Goal: Information Seeking & Learning: Learn about a topic

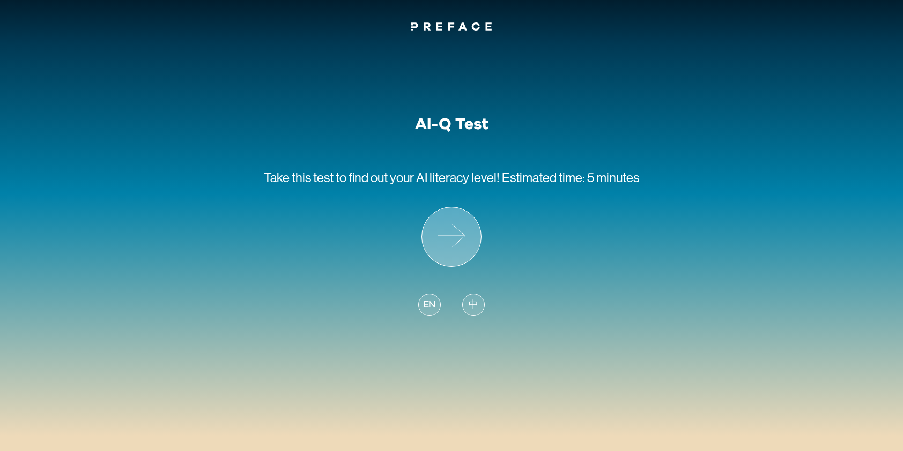
click at [453, 237] on icon at bounding box center [451, 236] width 59 height 59
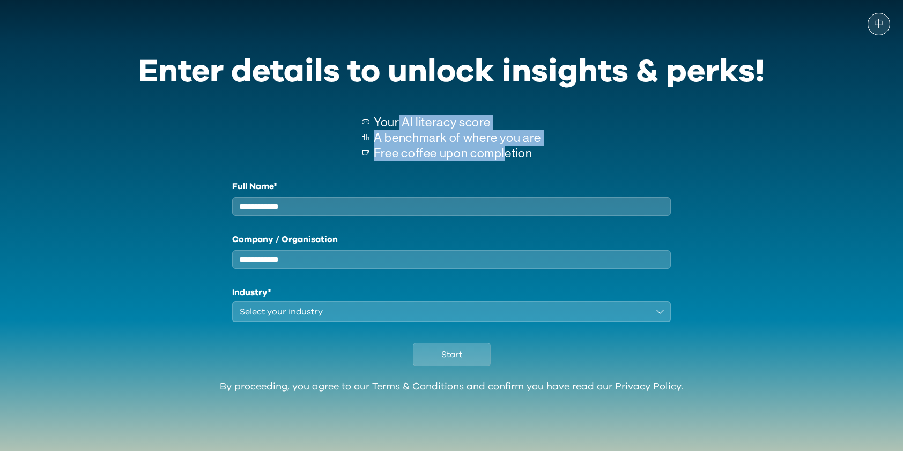
drag, startPoint x: 505, startPoint y: 151, endPoint x: 398, endPoint y: 128, distance: 109.8
click at [398, 128] on div "Your AI literacy score A benchmark of where you are Free coffee upon completion" at bounding box center [457, 138] width 167 height 46
click at [431, 115] on p "Your AI literacy score" at bounding box center [457, 123] width 167 height 16
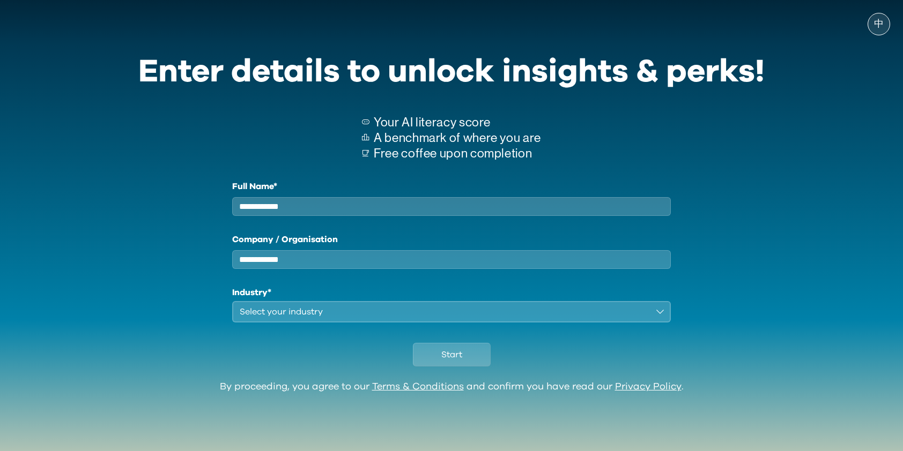
click at [538, 134] on p "A benchmark of where you are" at bounding box center [457, 138] width 167 height 16
click at [342, 318] on div "Select your industry" at bounding box center [444, 311] width 408 height 13
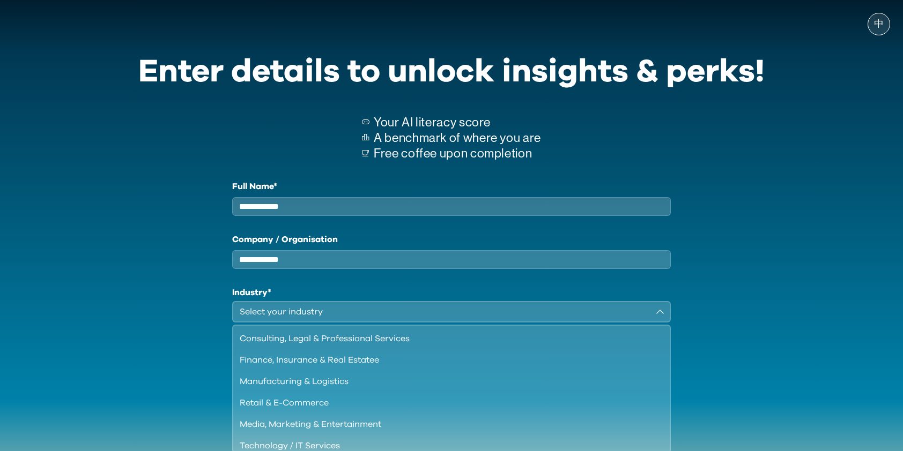
scroll to position [2, 0]
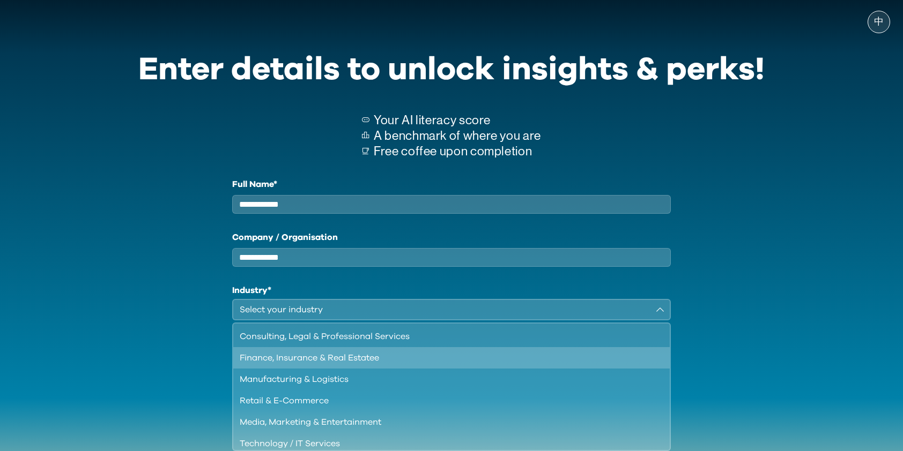
click at [318, 363] on div "Finance, Insurance & Real Estatee" at bounding box center [445, 358] width 411 height 13
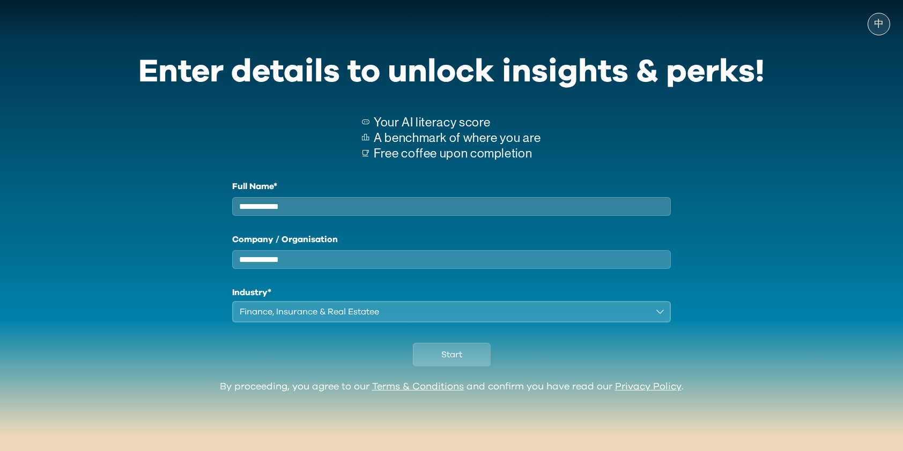
scroll to position [0, 0]
click at [313, 216] on input "Full Name*" at bounding box center [451, 206] width 438 height 19
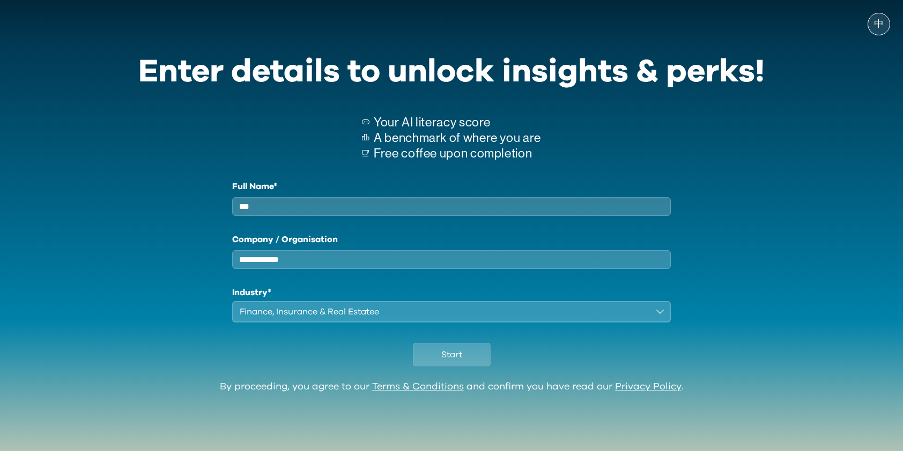
type input "***"
click at [319, 355] on div "Start" at bounding box center [451, 352] width 626 height 59
click at [467, 366] on button "Start" at bounding box center [452, 355] width 78 height 24
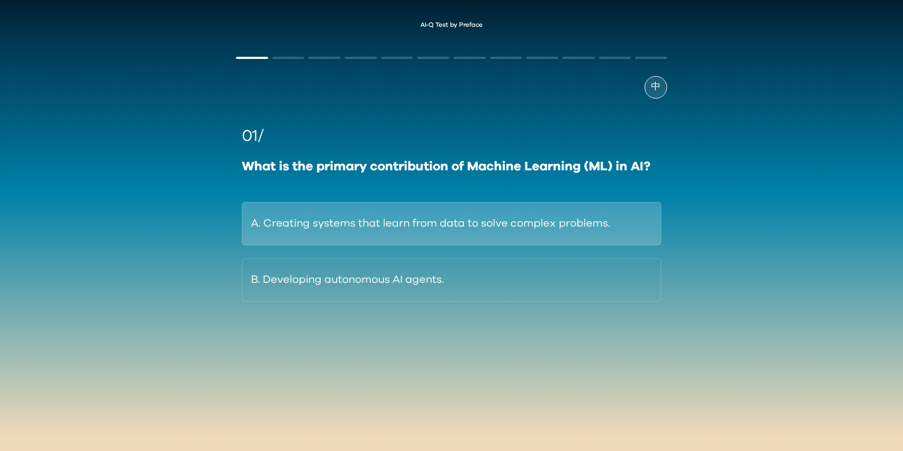
click at [386, 233] on button "A. Creating systems that learn from data to solve complex problems." at bounding box center [451, 223] width 419 height 43
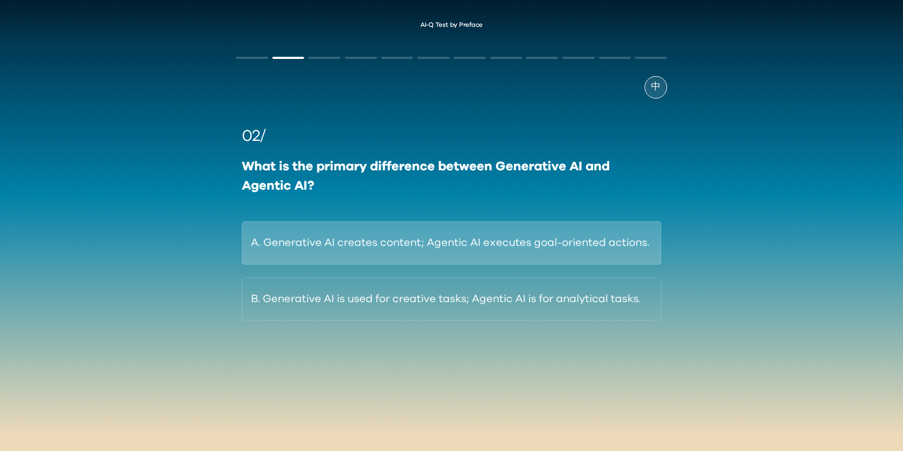
click at [320, 250] on button "A. Generative AI creates content; Agentic AI executes goal-oriented actions." at bounding box center [451, 242] width 419 height 43
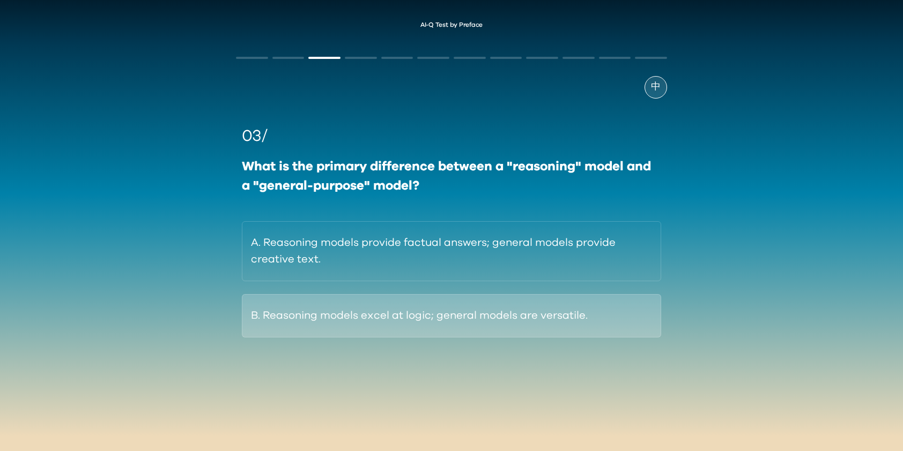
click at [367, 318] on button "B. Reasoning models excel at logic; general models are versatile." at bounding box center [451, 315] width 419 height 43
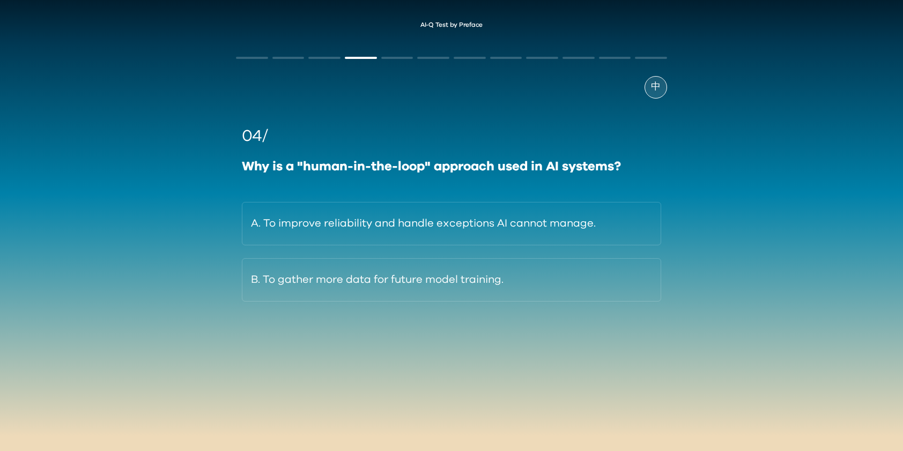
drag, startPoint x: 366, startPoint y: 287, endPoint x: 280, endPoint y: 354, distance: 108.1
click at [280, 354] on div "中 04/ Why is a "human-in-the-loop" approach used in AI systems? A. To improve r…" at bounding box center [451, 220] width 451 height 360
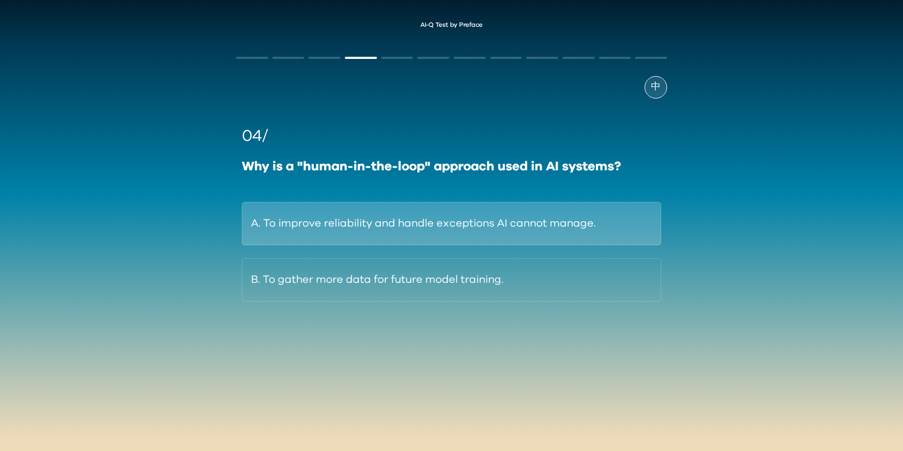
click at [331, 234] on button "A. To improve reliability and handle exceptions AI cannot manage." at bounding box center [451, 223] width 419 height 43
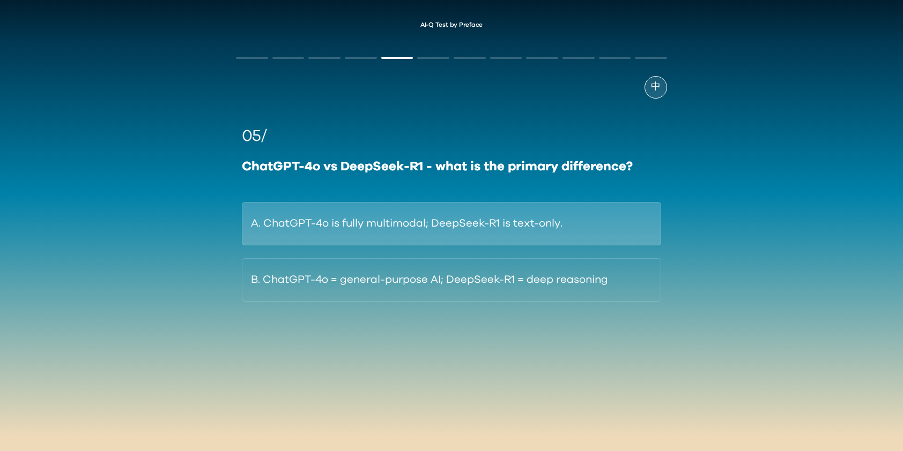
click at [346, 221] on button "A. ChatGPT-4o is fully multimodal; DeepSeek-R1 is text-only." at bounding box center [451, 223] width 419 height 43
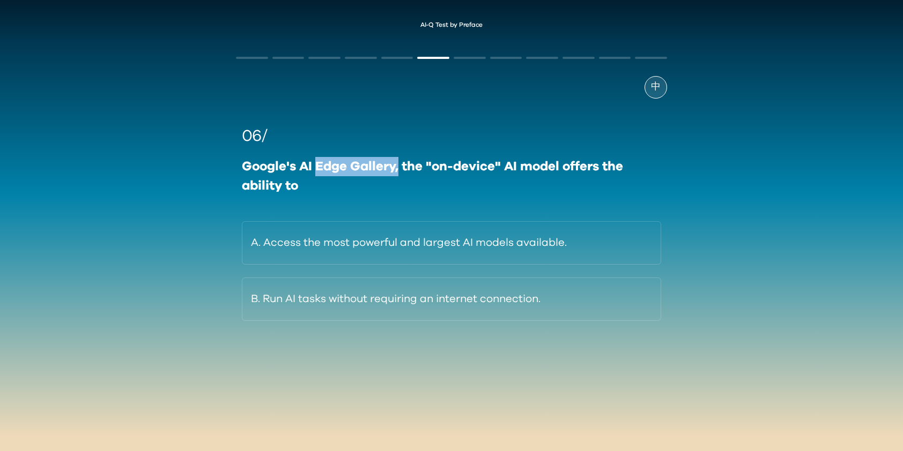
drag, startPoint x: 316, startPoint y: 168, endPoint x: 400, endPoint y: 164, distance: 84.2
click at [400, 164] on div "Google's AI Edge Gallery, the "on-device" AI model offers the ability to" at bounding box center [451, 176] width 419 height 39
click at [575, 191] on div "Google's AI Edge Gallery, the "on-device" AI model offers the ability to" at bounding box center [451, 176] width 419 height 39
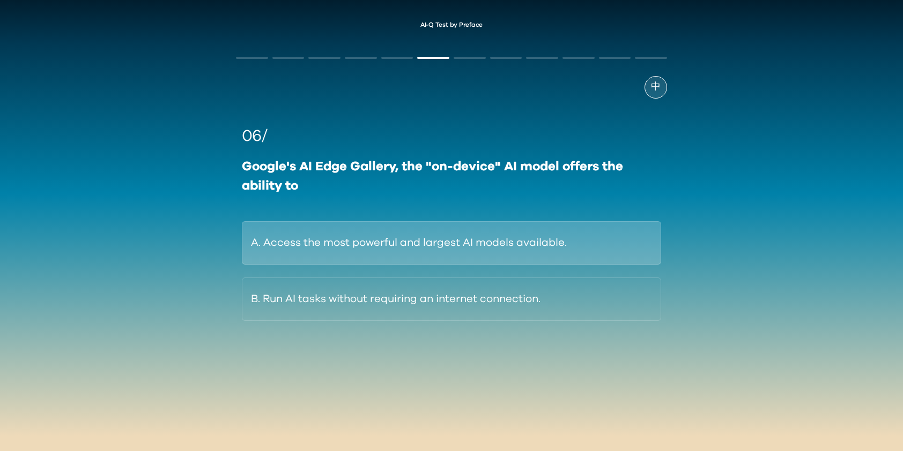
click at [368, 251] on button "A. Access the most powerful and largest AI models available." at bounding box center [451, 242] width 419 height 43
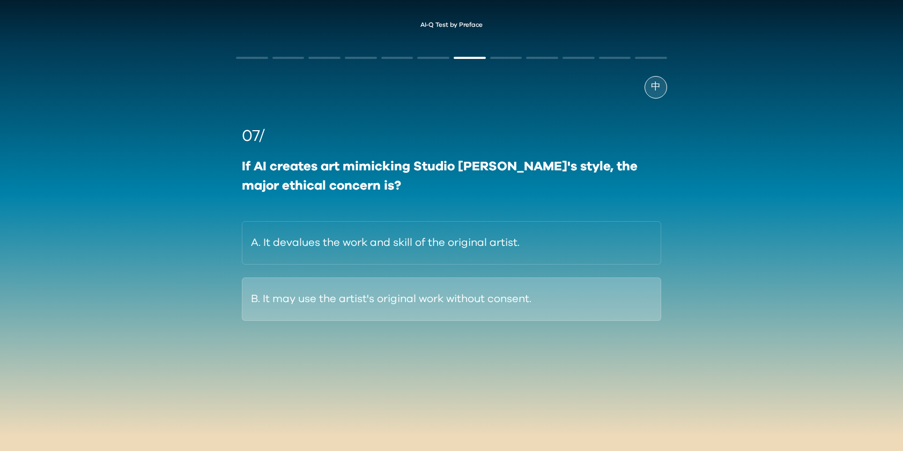
click at [400, 297] on button "B. It may use the artist's original work without consent." at bounding box center [451, 299] width 419 height 43
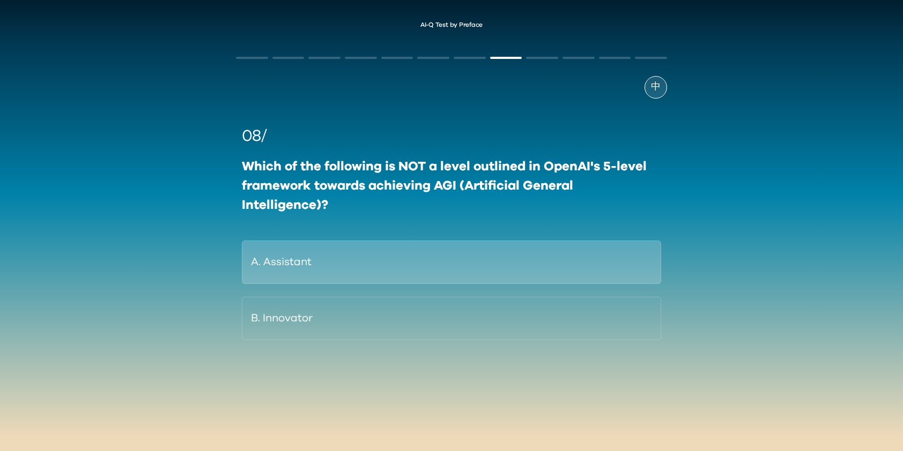
click at [384, 272] on button "A. Assistant" at bounding box center [451, 262] width 419 height 43
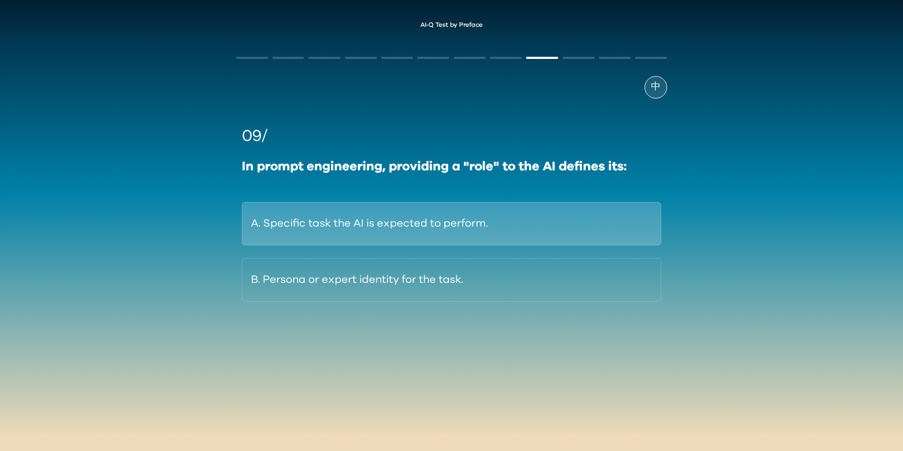
click at [433, 220] on button "A. Specific task the AI is expected to perform." at bounding box center [451, 223] width 419 height 43
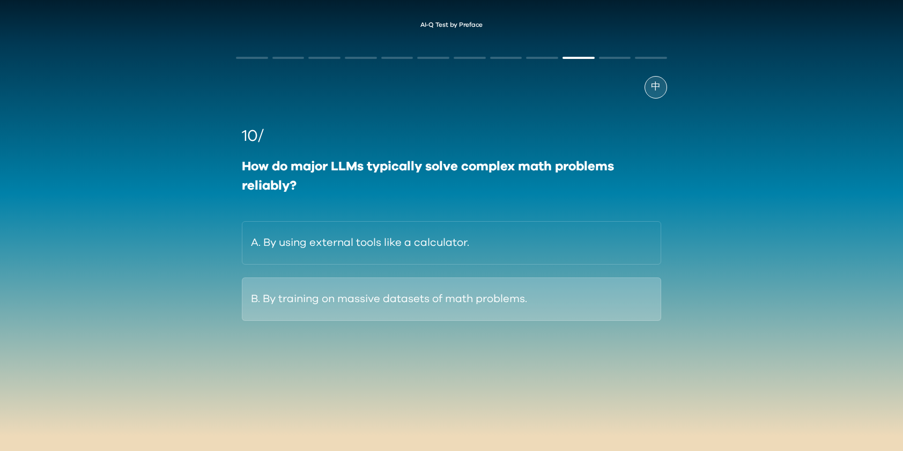
click at [444, 305] on button "B. By training on massive datasets of math problems." at bounding box center [451, 299] width 419 height 43
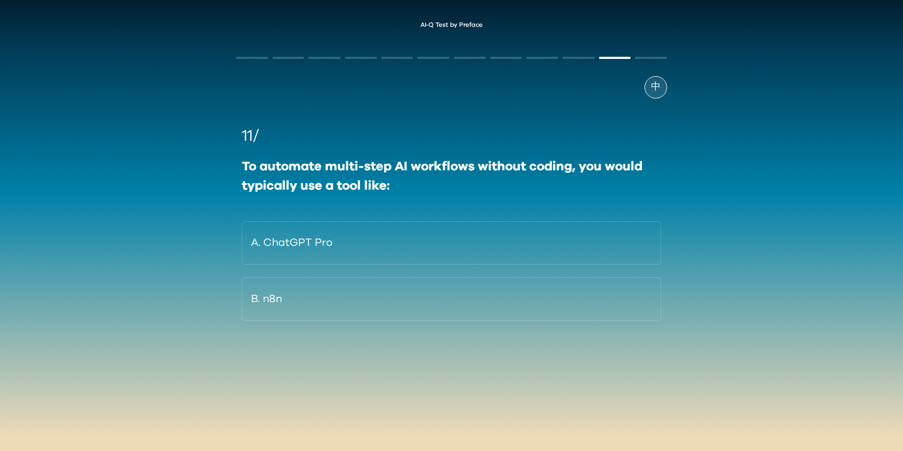
click at [235, 390] on div "中 11/ To automate multi-step AI workflows without coding, you would typically u…" at bounding box center [451, 220] width 451 height 360
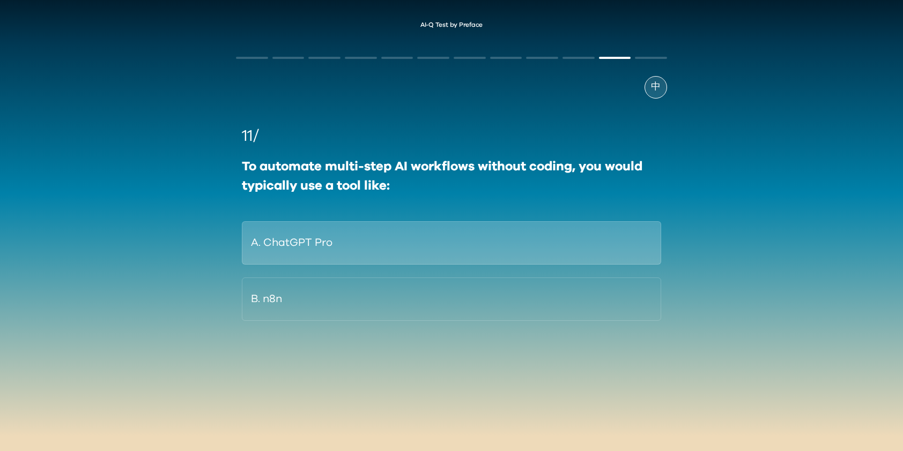
click at [337, 252] on button "A. ChatGPT Pro" at bounding box center [451, 242] width 419 height 43
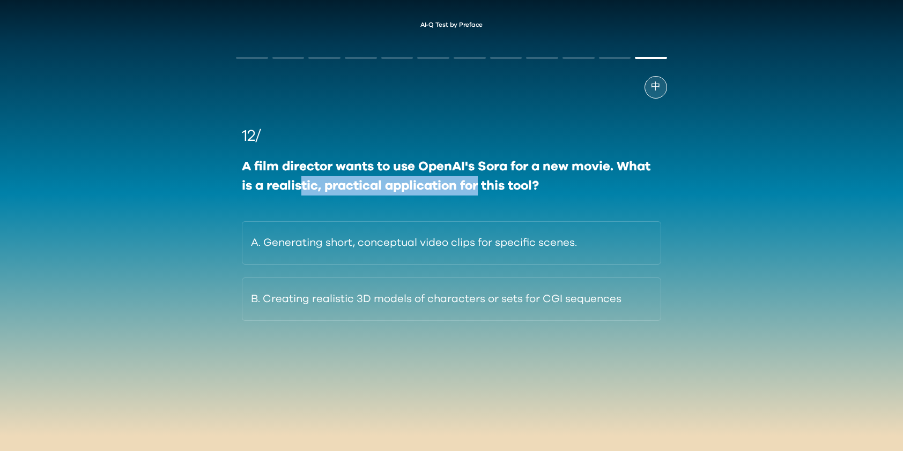
drag, startPoint x: 303, startPoint y: 187, endPoint x: 479, endPoint y: 181, distance: 175.9
click at [479, 181] on div "A film director wants to use OpenAI's Sora for a new movie. What is a realistic…" at bounding box center [451, 176] width 419 height 39
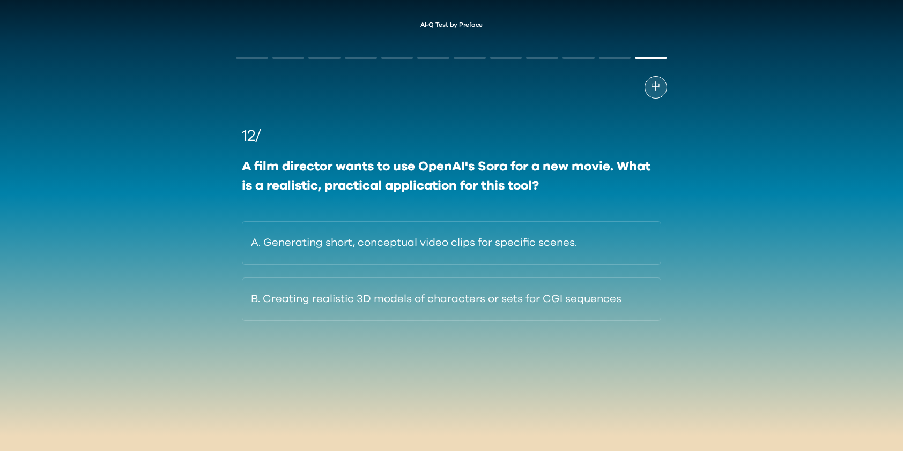
click at [589, 185] on div "A film director wants to use OpenAI's Sora for a new movie. What is a realistic…" at bounding box center [451, 176] width 419 height 39
drag, startPoint x: 555, startPoint y: 185, endPoint x: 462, endPoint y: 184, distance: 92.7
click at [462, 184] on div "A film director wants to use OpenAI's Sora for a new movie. What is a realistic…" at bounding box center [451, 176] width 419 height 39
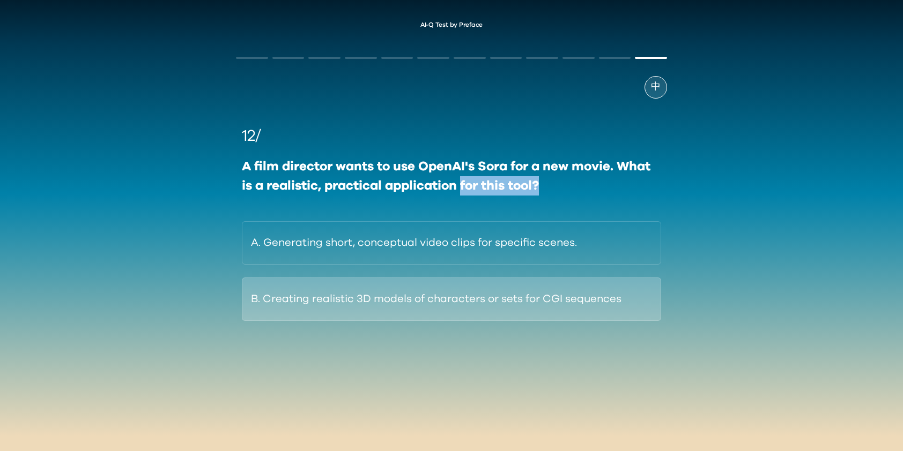
click at [430, 304] on button "B. Creating realistic 3D models of characters or sets for CGI sequences" at bounding box center [451, 299] width 419 height 43
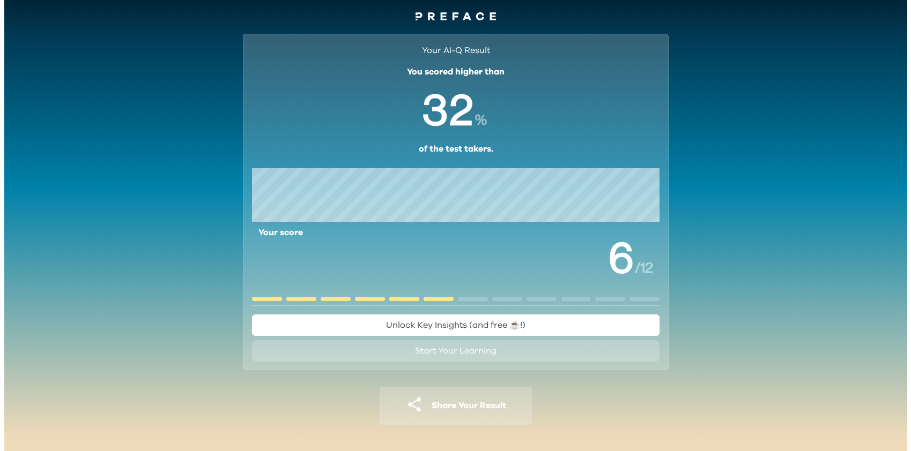
scroll to position [11, 0]
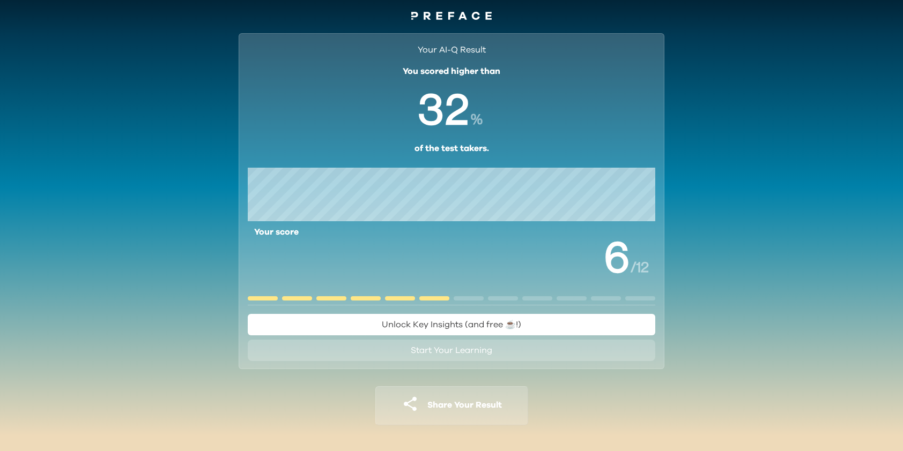
click at [472, 324] on span "Unlock Key Insights (and free ☕️!)" at bounding box center [451, 324] width 139 height 9
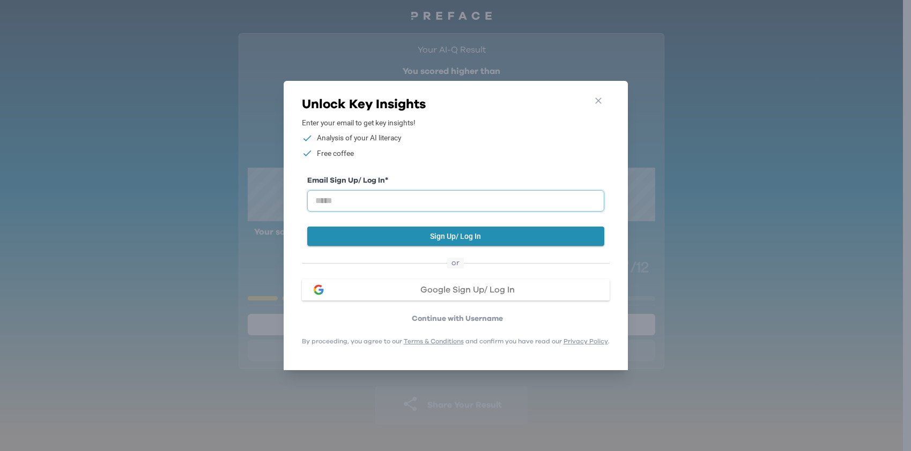
click at [403, 190] on input "email" at bounding box center [455, 200] width 297 height 21
type input "**********"
click at [433, 232] on button "Sign Up/ Log In" at bounding box center [455, 237] width 297 height 20
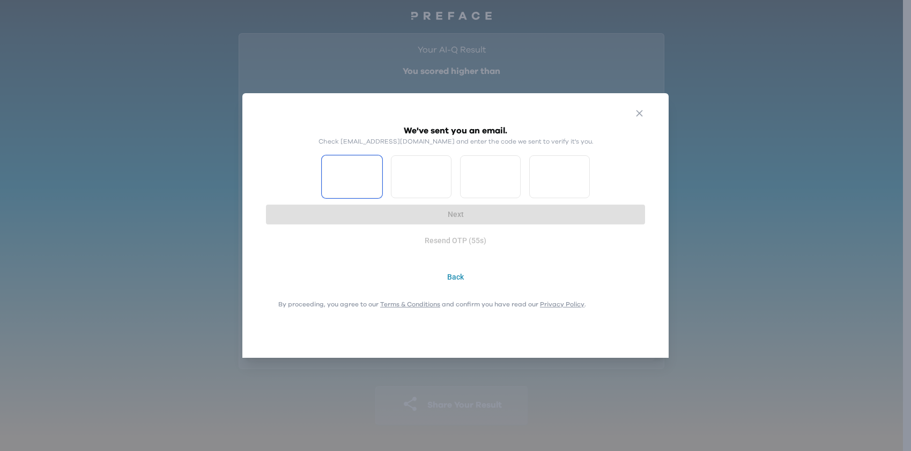
click at [346, 178] on input "Please enter OTP character 1" at bounding box center [352, 176] width 61 height 43
click at [369, 179] on input "Please enter OTP character 1" at bounding box center [352, 176] width 61 height 43
click at [398, 260] on div "We've sent you an email. Check [EMAIL_ADDRESS][DOMAIN_NAME] and enter the code …" at bounding box center [455, 203] width 390 height 168
click at [365, 175] on input "Please enter OTP character 1" at bounding box center [352, 176] width 61 height 43
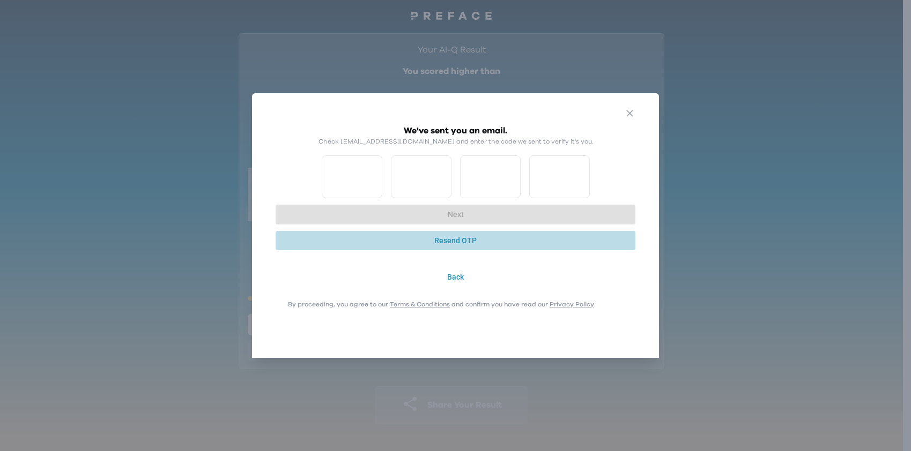
click at [462, 235] on button "Resend OTP" at bounding box center [455, 241] width 360 height 20
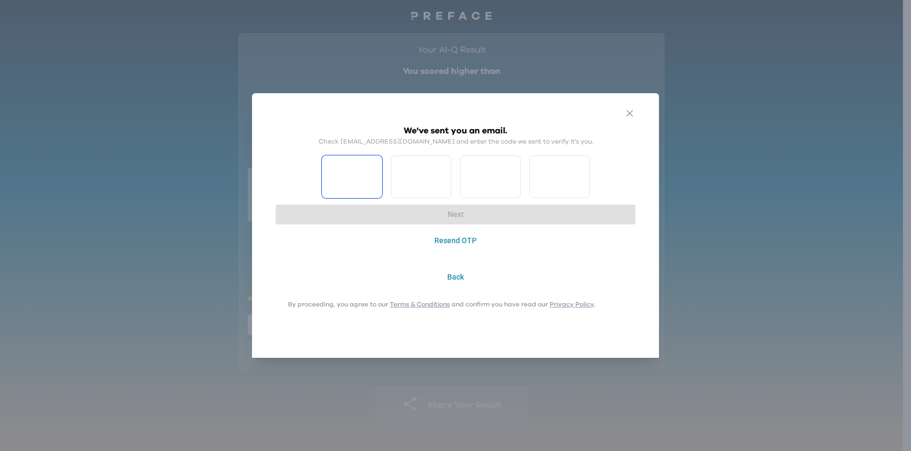
click at [357, 168] on input "Please enter OTP character 1" at bounding box center [352, 176] width 61 height 43
type input "*"
click at [368, 168] on input "*" at bounding box center [352, 176] width 61 height 43
